Goal: Obtain resource: Obtain resource

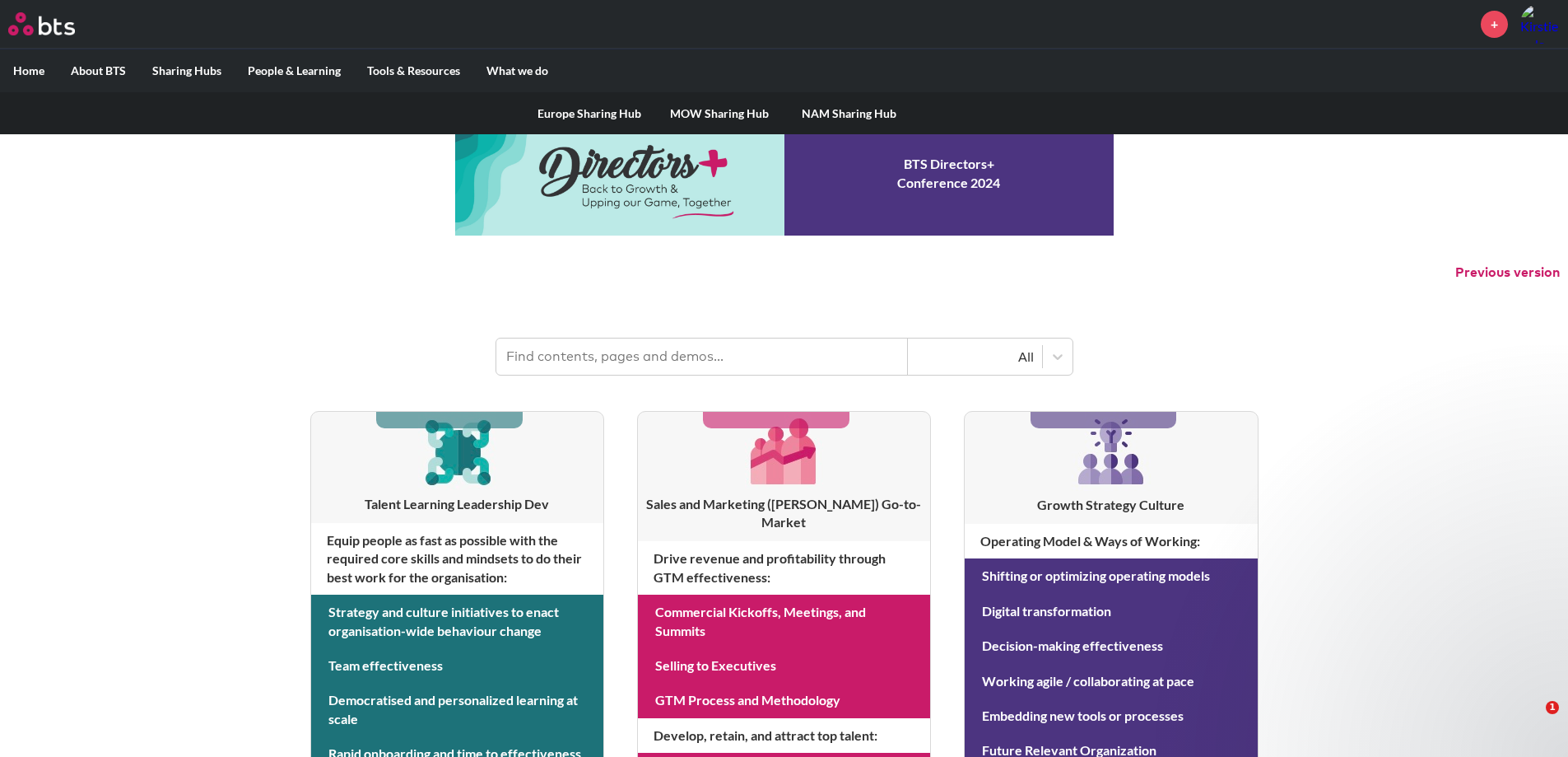
click at [724, 115] on link "MOW Sharing Hub" at bounding box center [719, 113] width 130 height 42
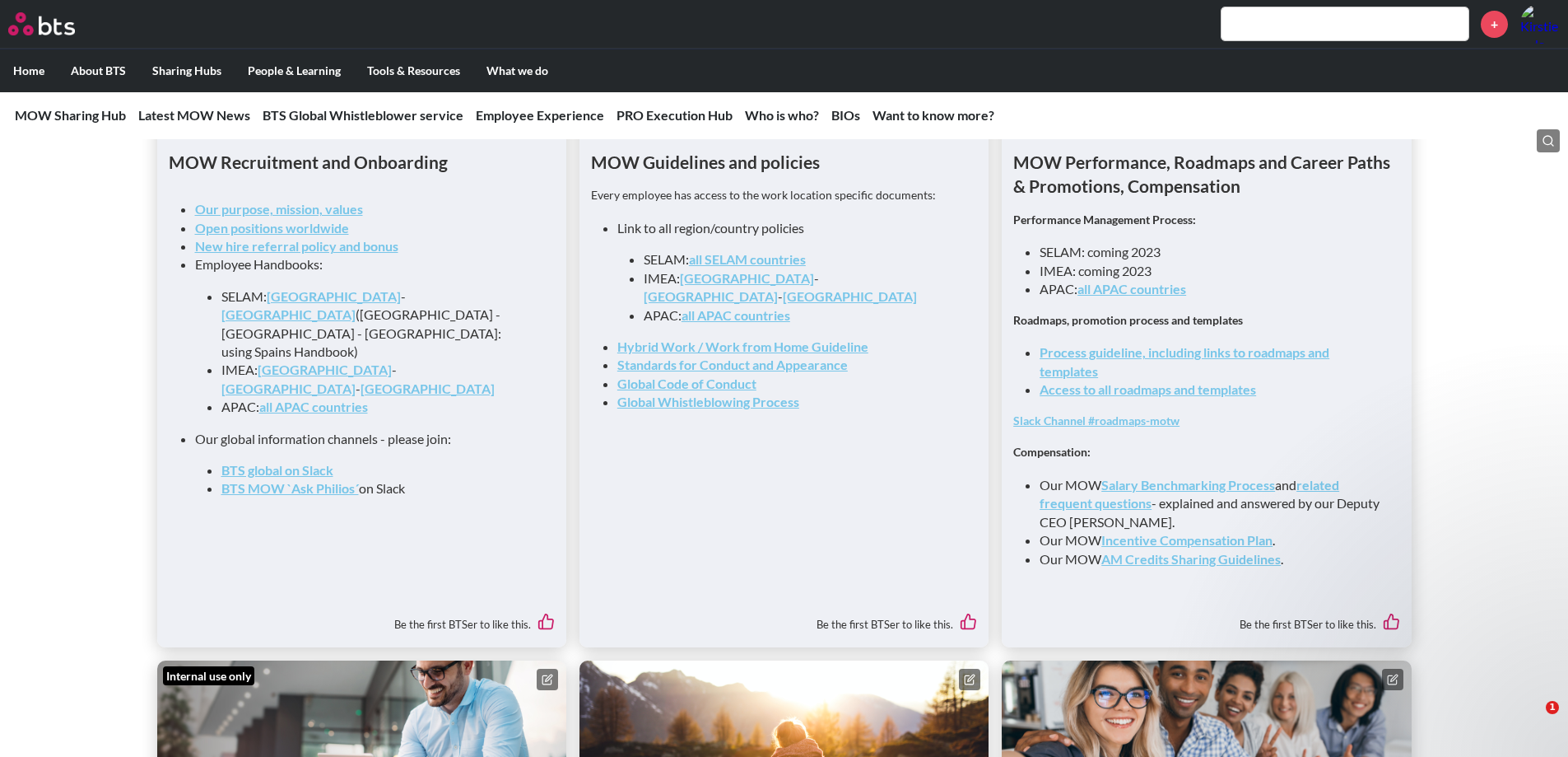
scroll to position [1812, 0]
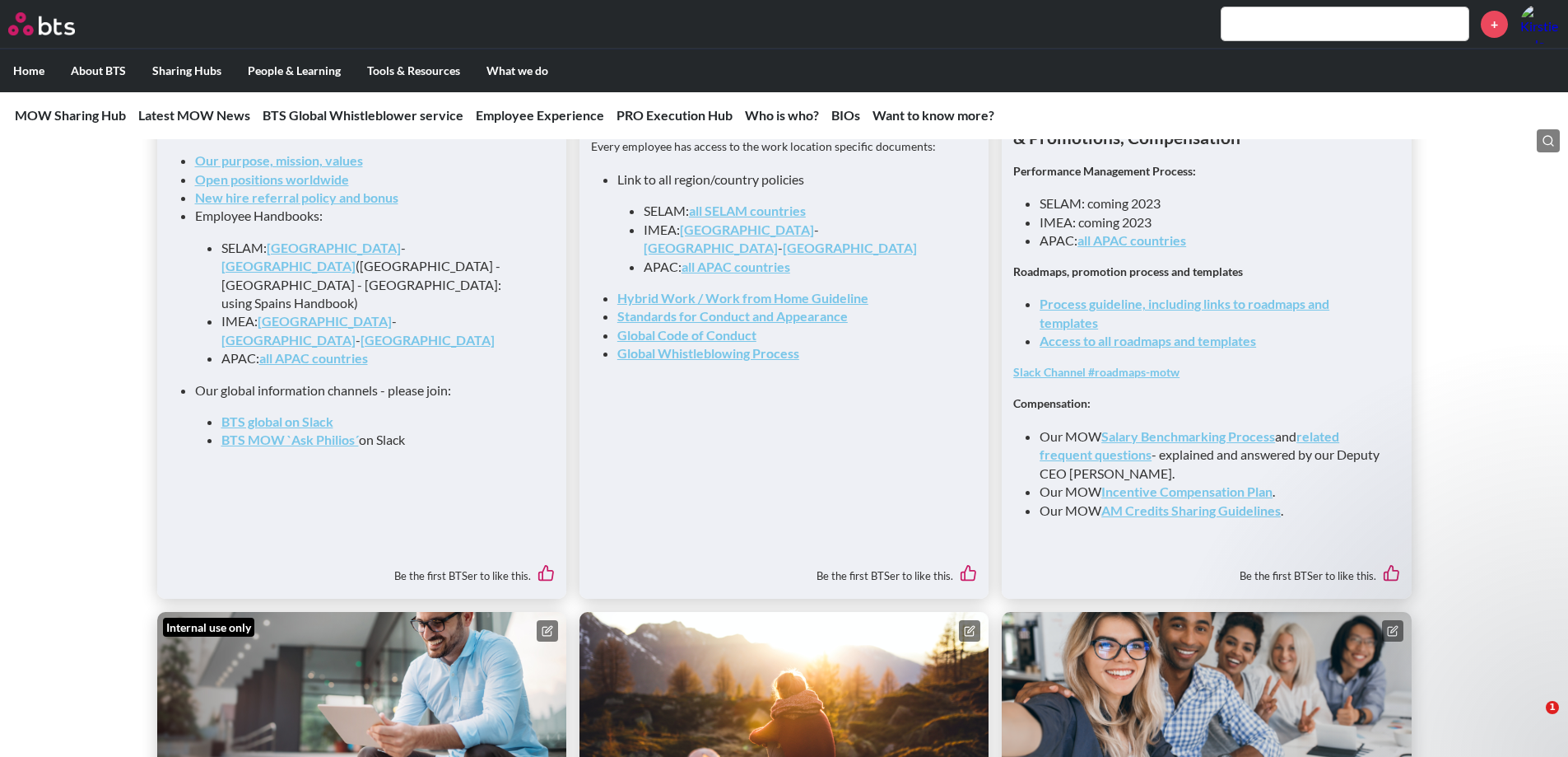
click at [1066, 318] on link "Process guideline, including links to roadmaps and templates" at bounding box center [1185, 313] width 290 height 34
click at [1176, 312] on link "Process guideline, including links to roadmaps and templates" at bounding box center [1185, 313] width 290 height 34
click at [1144, 348] on link "Access to all roadmaps and templates" at bounding box center [1148, 340] width 216 height 16
